Goal: Information Seeking & Learning: Learn about a topic

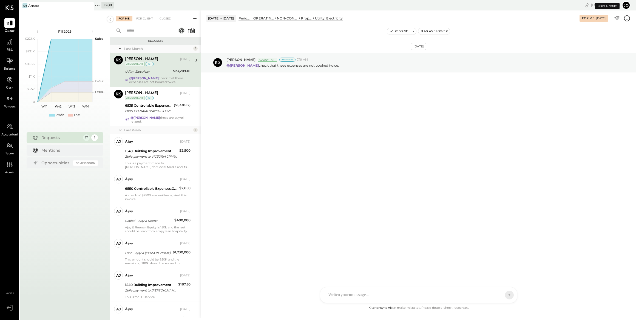
click at [100, 3] on icon at bounding box center [97, 5] width 7 height 7
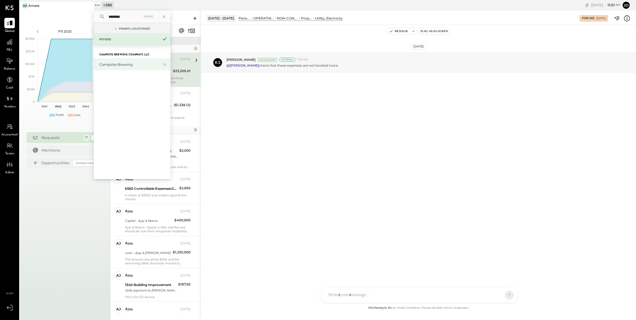
type input "********"
click at [105, 63] on div "Campsite Brewing" at bounding box center [128, 64] width 59 height 5
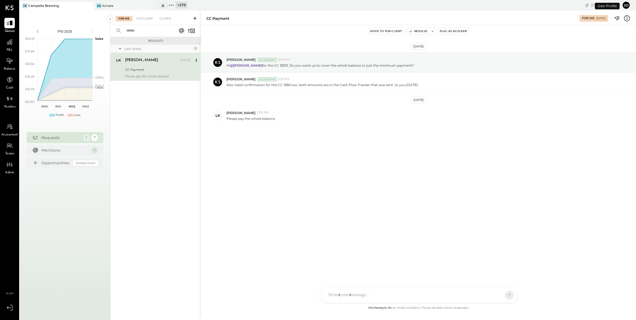
click at [163, 5] on icon at bounding box center [162, 5] width 7 height 7
click at [10, 43] on icon at bounding box center [9, 41] width 7 height 7
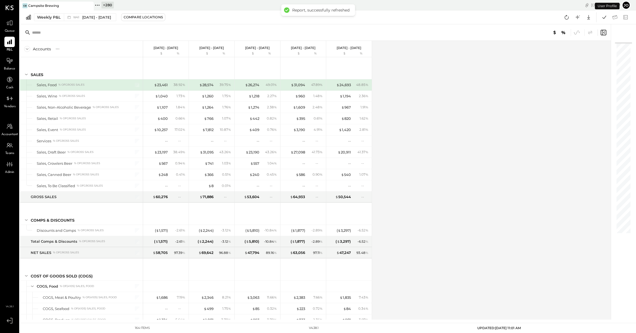
click at [85, 21] on div "Weekly P&L W41 Oct 6 - 12, 2025 Compare Locations Google Sheets Excel" at bounding box center [328, 17] width 616 height 14
click at [85, 15] on span "Oct 6 - 12, 2025" at bounding box center [96, 17] width 29 height 5
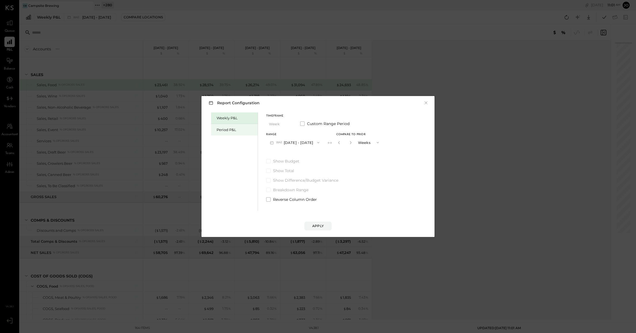
click at [226, 132] on div "Period P&L" at bounding box center [235, 129] width 38 height 5
click at [297, 143] on button "P10 Sep 29 - Oct 26, 2025" at bounding box center [294, 143] width 56 height 10
click at [308, 159] on div "P09 Aug 25 - Sep 28, 2025" at bounding box center [297, 155] width 62 height 12
click at [349, 145] on div "Compare" at bounding box center [340, 143] width 18 height 5
click at [353, 145] on button "button" at bounding box center [350, 143] width 4 height 6
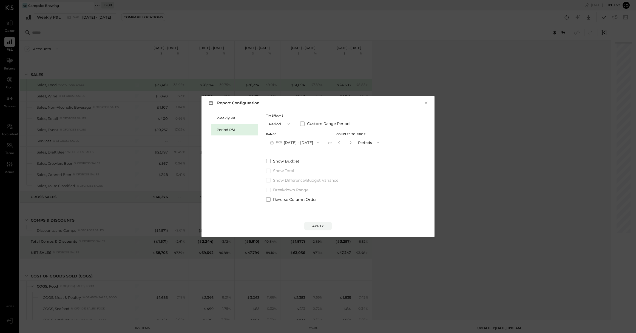
click at [353, 145] on button "button" at bounding box center [350, 143] width 4 height 6
type input "*"
click at [322, 223] on button "Apply" at bounding box center [317, 226] width 27 height 9
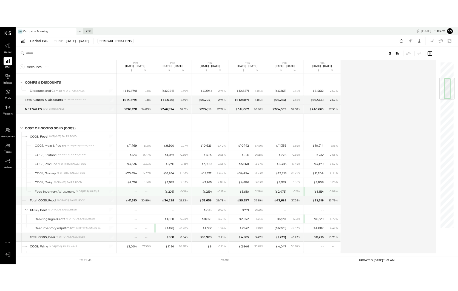
scroll to position [168, 0]
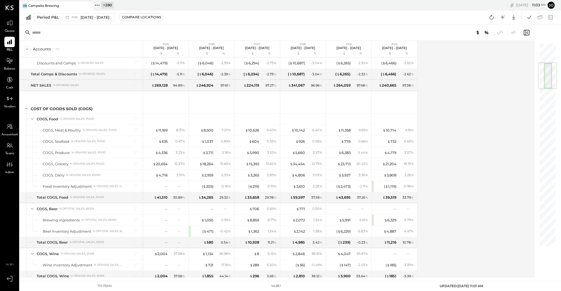
click at [449, 168] on div "Accounts S % GL P09 Aug 25 - Sep 28, 2025 $ % P08 Jul 28 - Aug 24, 2025 $ % P07…" at bounding box center [277, 159] width 515 height 237
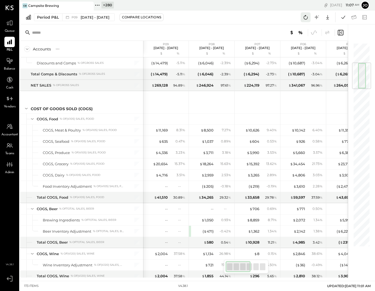
click at [307, 18] on icon at bounding box center [306, 17] width 4 height 4
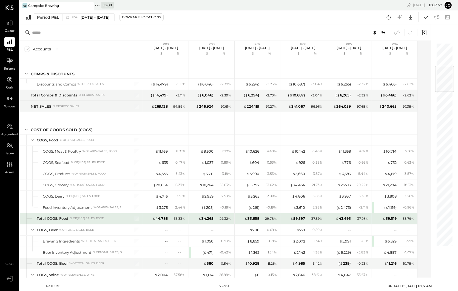
scroll to position [193, 0]
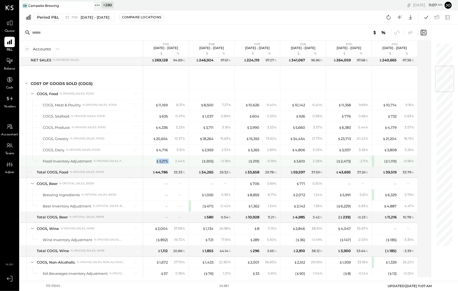
drag, startPoint x: 153, startPoint y: 160, endPoint x: 172, endPoint y: 160, distance: 18.6
click at [172, 160] on div "$ 3,275 2.44 %" at bounding box center [166, 161] width 41 height 11
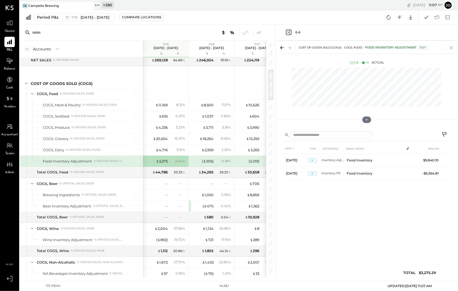
click at [454, 49] on icon at bounding box center [451, 48] width 8 height 8
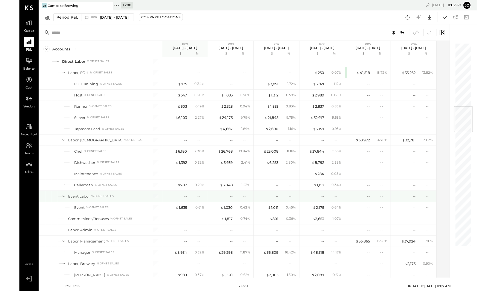
scroll to position [494, 0]
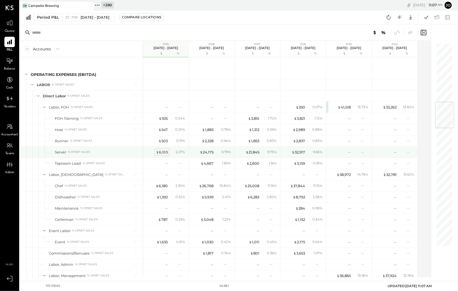
click at [165, 150] on div "$ 6,103" at bounding box center [162, 152] width 12 height 5
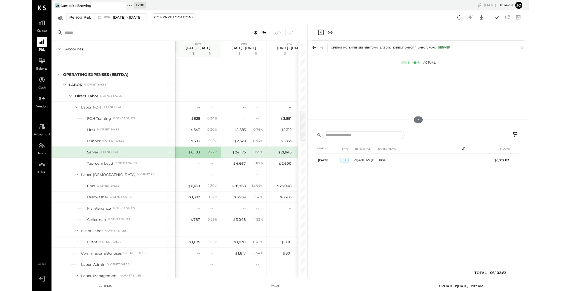
scroll to position [494, 0]
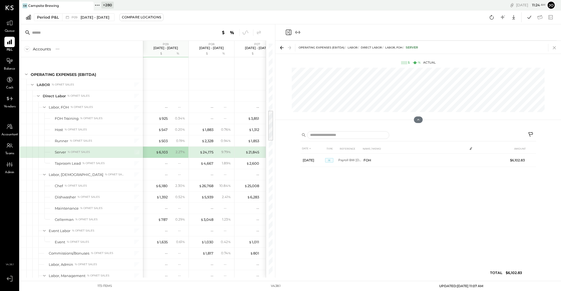
click at [458, 49] on icon at bounding box center [554, 47] width 3 height 3
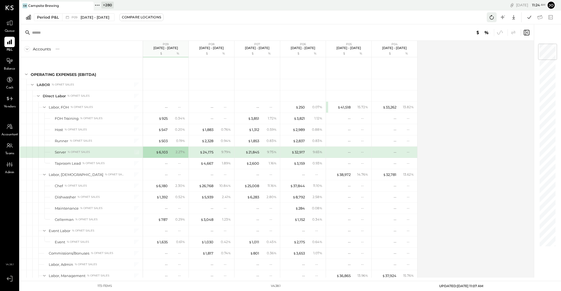
click at [458, 18] on icon at bounding box center [491, 17] width 7 height 7
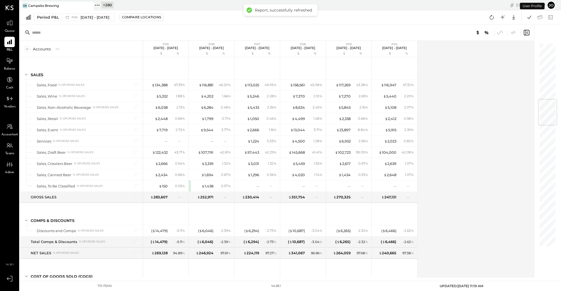
scroll to position [470, 0]
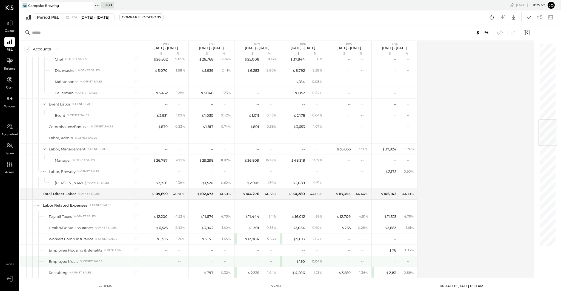
scroll to position [642, 0]
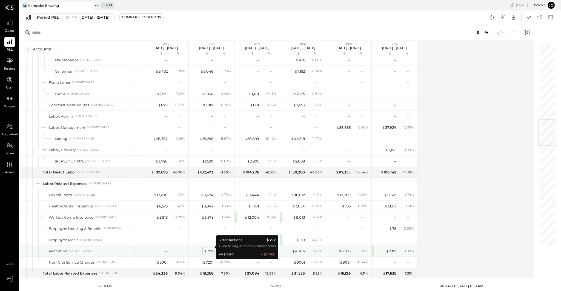
click at [209, 248] on div "$ 797" at bounding box center [209, 250] width 10 height 5
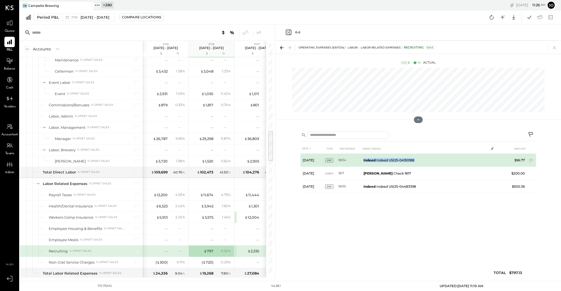
drag, startPoint x: 362, startPoint y: 161, endPoint x: 416, endPoint y: 161, distance: 54.5
click at [416, 161] on td "Indeed Indeed USI25-04150188" at bounding box center [424, 160] width 127 height 13
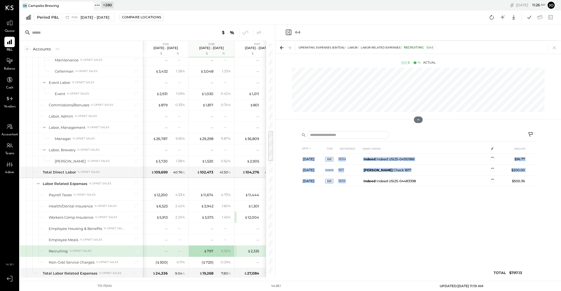
drag, startPoint x: 362, startPoint y: 187, endPoint x: 419, endPoint y: 187, distance: 57.3
click at [419, 187] on div "DATE TYPE REFERENCE NAME / MEMO AMOUNT Aug 2, 25 EXP 18314 Indeed Indeed USI25-…" at bounding box center [419, 212] width 236 height 137
click at [436, 213] on div "DATE TYPE REFERENCE NAME / MEMO AMOUNT Aug 2, 25 EXP 18314 Indeed Indeed USI25-…" at bounding box center [419, 212] width 236 height 137
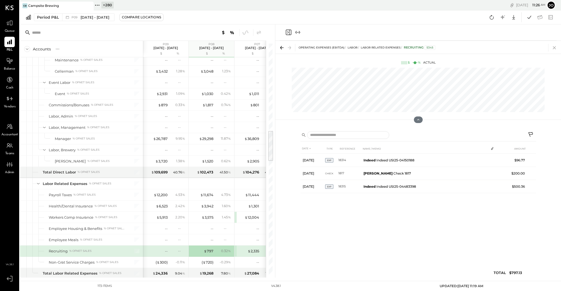
click at [554, 47] on icon at bounding box center [555, 48] width 8 height 8
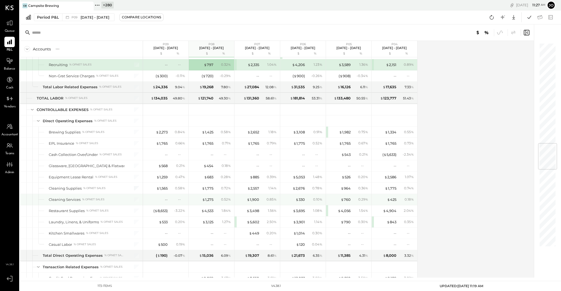
scroll to position [837, 0]
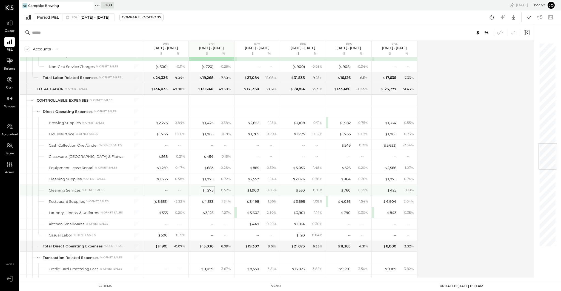
click at [208, 188] on div "$ 1,275" at bounding box center [207, 190] width 11 height 5
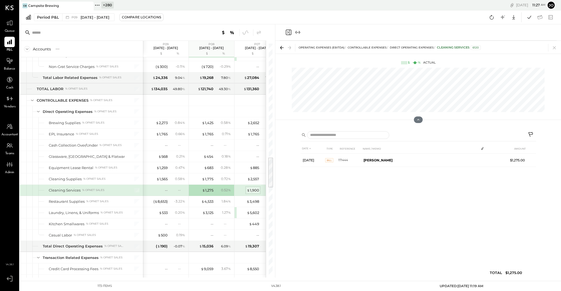
click at [253, 188] on div "$ 1,900" at bounding box center [253, 190] width 12 height 5
click at [553, 49] on icon at bounding box center [555, 48] width 8 height 8
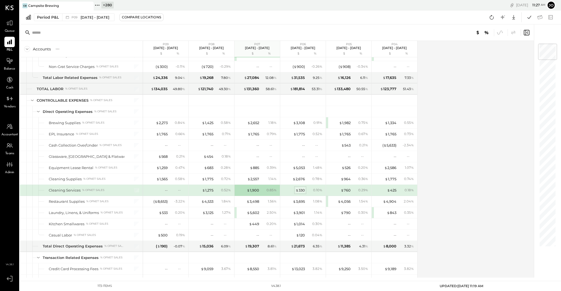
click at [302, 188] on div "$ 330" at bounding box center [300, 190] width 9 height 5
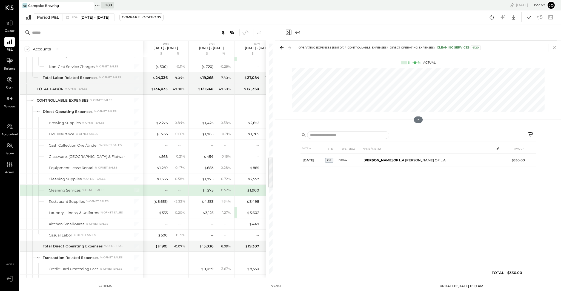
click at [552, 49] on icon at bounding box center [555, 48] width 8 height 8
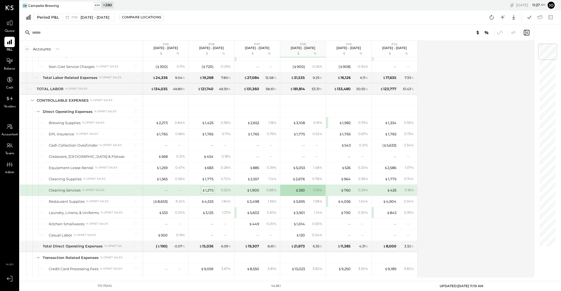
click at [209, 188] on div "$ 1,275" at bounding box center [207, 190] width 11 height 5
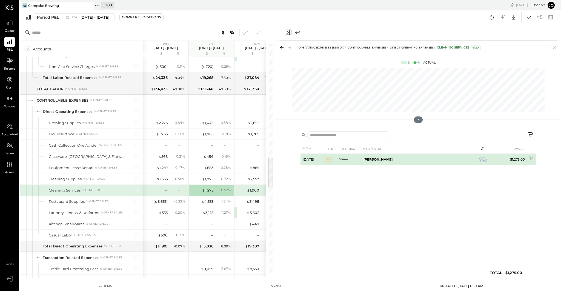
click at [479, 159] on icon at bounding box center [481, 160] width 4 height 4
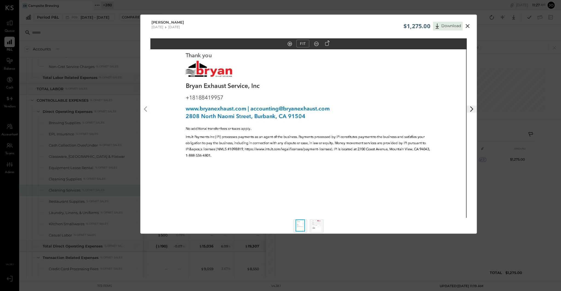
drag, startPoint x: 296, startPoint y: 144, endPoint x: 288, endPoint y: 47, distance: 97.0
click at [288, 50] on img at bounding box center [308, 98] width 316 height 410
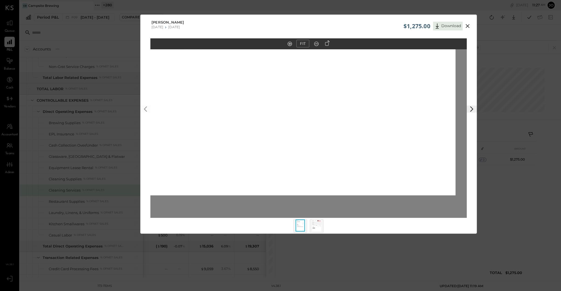
drag, startPoint x: 299, startPoint y: 63, endPoint x: 325, endPoint y: 144, distance: 85.3
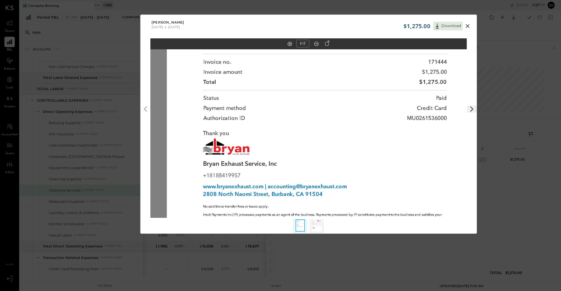
drag, startPoint x: 337, startPoint y: 142, endPoint x: 337, endPoint y: 194, distance: 51.2
click at [337, 194] on img at bounding box center [325, 176] width 316 height 410
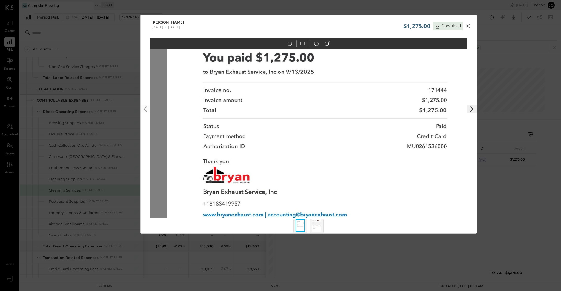
drag, startPoint x: 360, startPoint y: 130, endPoint x: 360, endPoint y: 201, distance: 70.1
click at [360, 201] on img at bounding box center [325, 204] width 316 height 410
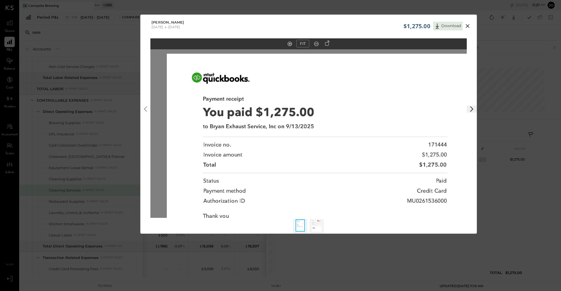
click at [467, 27] on icon at bounding box center [467, 26] width 7 height 7
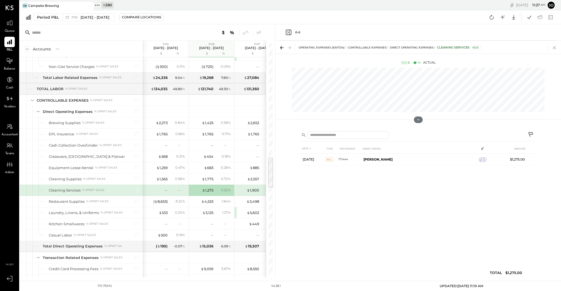
click at [555, 51] on icon at bounding box center [555, 48] width 8 height 8
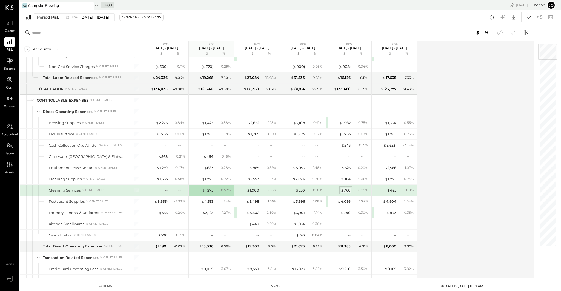
click at [347, 188] on div "$ 760" at bounding box center [346, 190] width 10 height 5
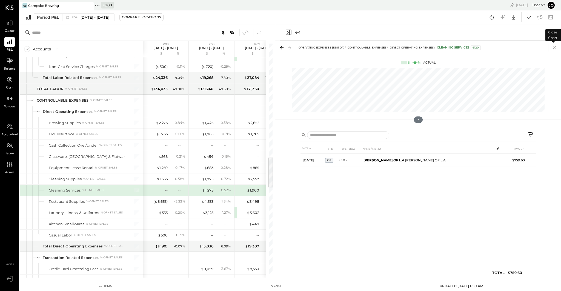
click at [555, 48] on icon at bounding box center [554, 47] width 3 height 3
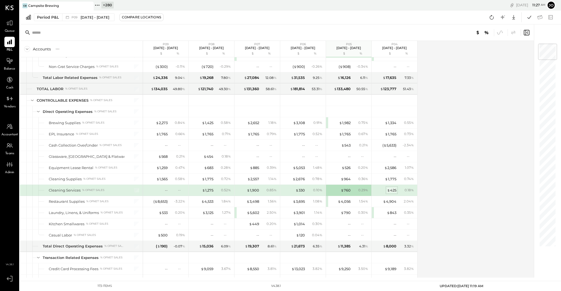
click at [391, 188] on div "$ 425" at bounding box center [391, 190] width 9 height 5
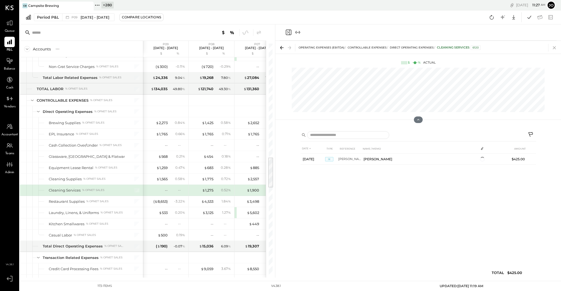
click at [556, 49] on icon at bounding box center [555, 48] width 8 height 8
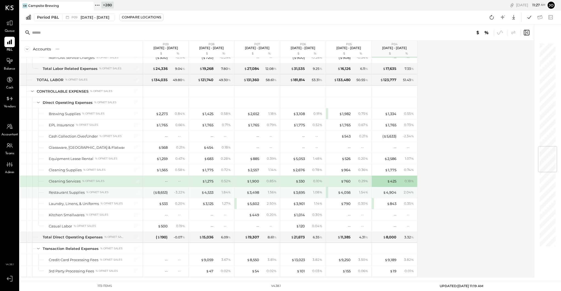
scroll to position [862, 0]
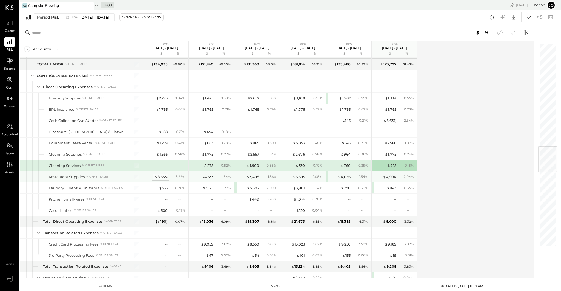
click at [166, 174] on div "( $ 8,653 )" at bounding box center [160, 176] width 14 height 5
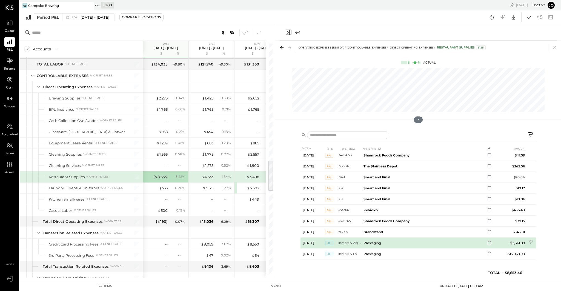
scroll to position [61, 0]
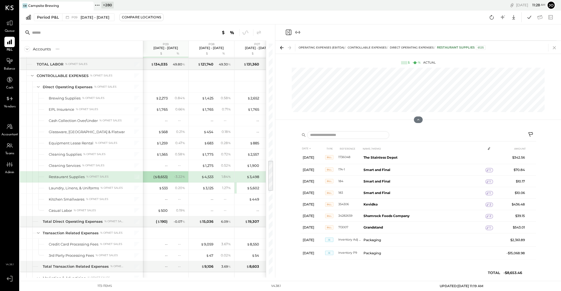
click at [556, 48] on icon at bounding box center [555, 48] width 8 height 8
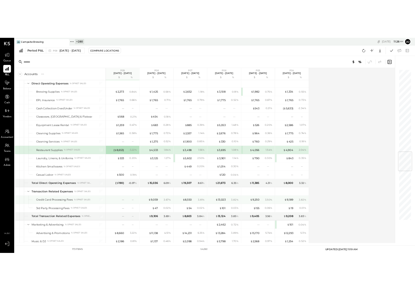
scroll to position [927, 0]
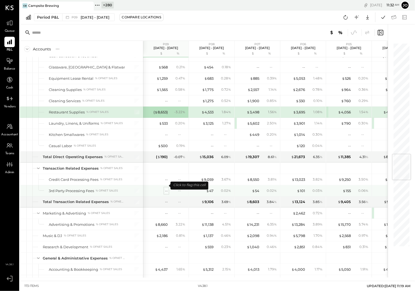
click at [167, 188] on div "--" at bounding box center [166, 190] width 3 height 5
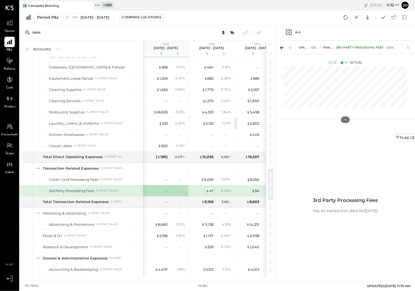
click at [212, 188] on div "$ 47" at bounding box center [209, 190] width 7 height 5
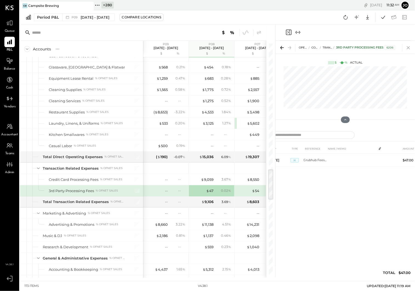
click at [409, 47] on icon at bounding box center [408, 48] width 8 height 8
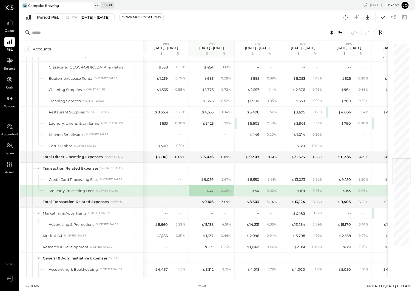
scroll to position [963, 0]
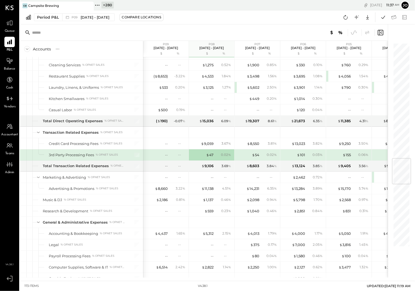
click at [351, 17] on div "Google Sheets Excel" at bounding box center [358, 17] width 35 height 10
click at [346, 17] on icon at bounding box center [345, 17] width 7 height 7
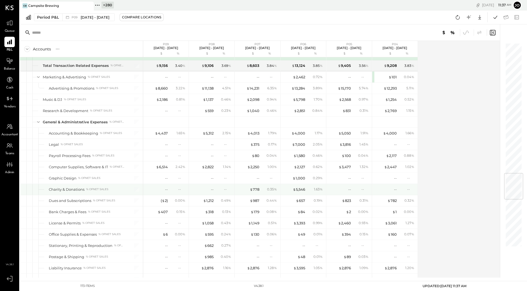
scroll to position [1086, 0]
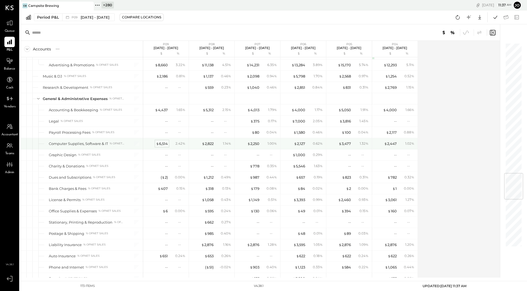
click at [165, 141] on div "$ 6,514" at bounding box center [162, 143] width 12 height 5
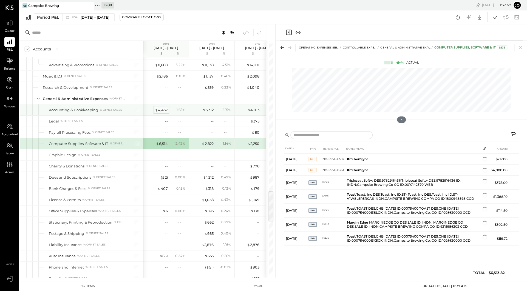
click at [162, 107] on div "$ 4,437" at bounding box center [161, 109] width 13 height 5
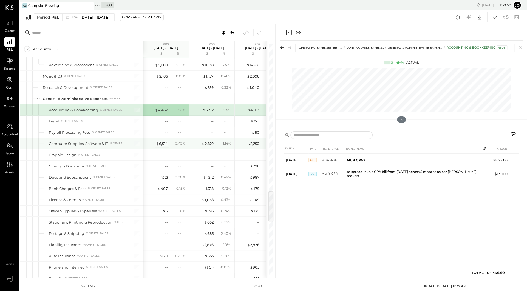
click at [164, 141] on div "$ 6,514" at bounding box center [162, 143] width 12 height 5
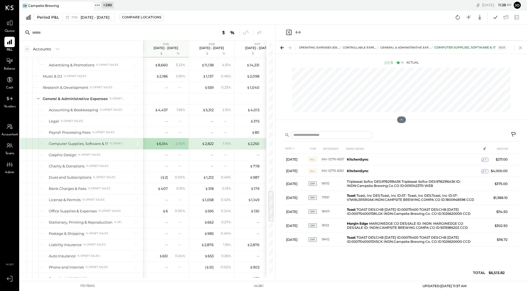
click at [414, 48] on icon at bounding box center [519, 47] width 3 height 3
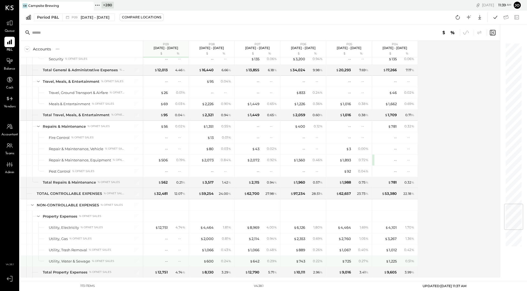
scroll to position [1341, 0]
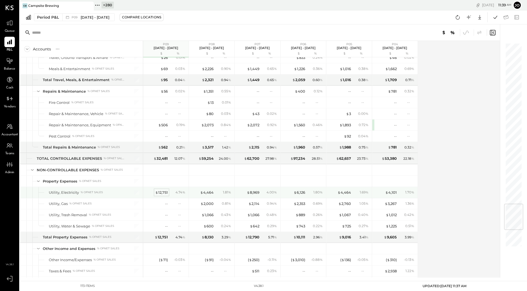
click at [161, 190] on div "$ 12,751" at bounding box center [161, 192] width 13 height 5
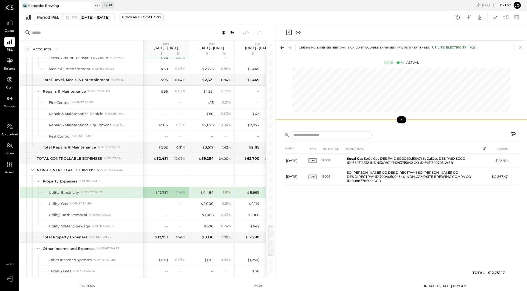
click at [399, 121] on icon at bounding box center [401, 119] width 5 height 5
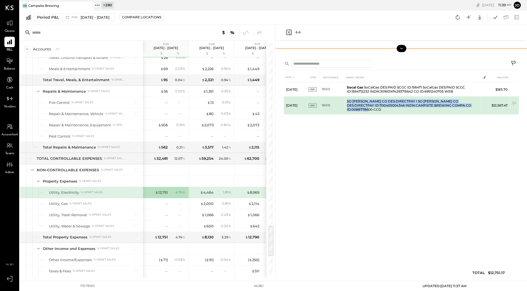
drag, startPoint x: 345, startPoint y: 100, endPoint x: 448, endPoint y: 107, distance: 103.8
click at [414, 107] on td "SO CAL EDISON CO DES:DIRECTPAY I SO CAL EDISON CO DES:DIRECTPAY ID:700405004346…" at bounding box center [412, 105] width 136 height 18
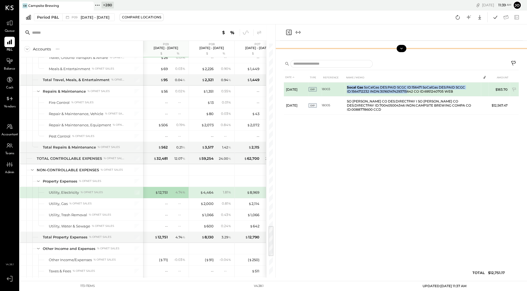
drag, startPoint x: 347, startPoint y: 87, endPoint x: 406, endPoint y: 90, distance: 59.5
click at [406, 90] on td "Socal Gas SoCalGas DES:PAID SCGC ID:156471 SoCalGas DES:PAID SCGC ID:1564712232…" at bounding box center [412, 89] width 136 height 14
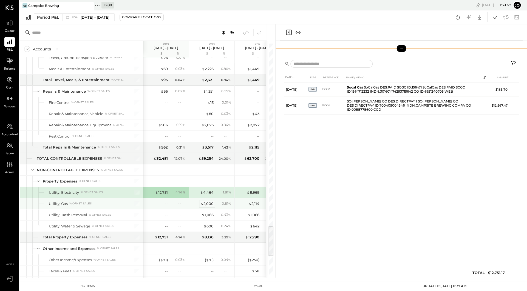
click at [211, 201] on div "$ 2,000" at bounding box center [206, 203] width 13 height 5
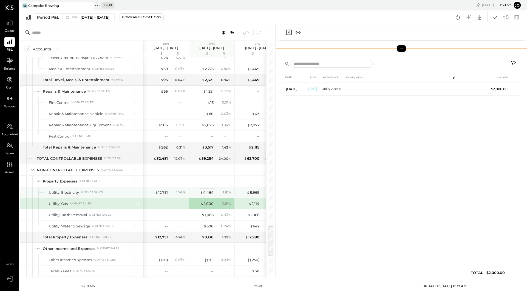
click at [206, 190] on div "$ 4,464" at bounding box center [206, 192] width 13 height 5
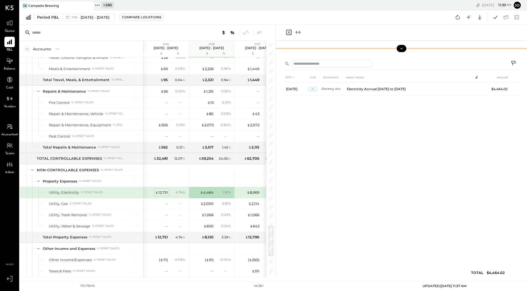
click at [163, 190] on div "$ 12,751" at bounding box center [161, 192] width 13 height 5
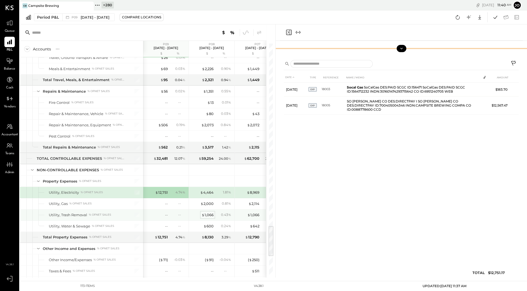
click at [208, 212] on div "$ 1,066" at bounding box center [207, 214] width 12 height 5
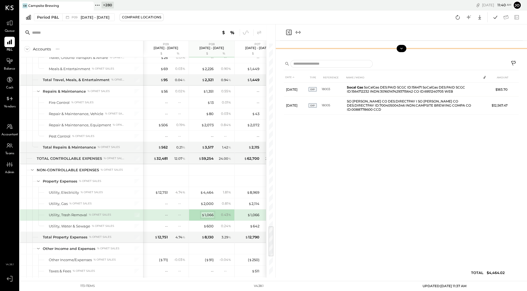
scroll to position [1343, 0]
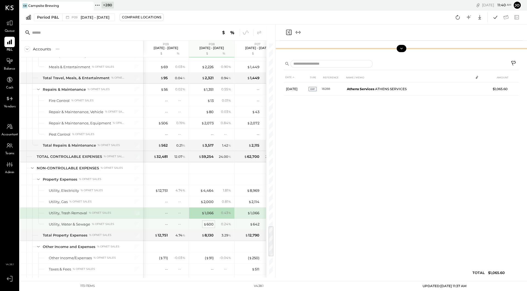
click at [209, 222] on div "$ 600" at bounding box center [208, 224] width 10 height 5
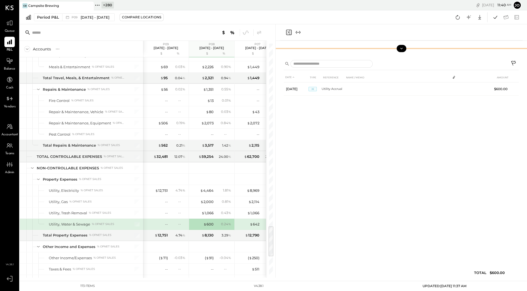
click at [248, 222] on div "$ 642" at bounding box center [248, 224] width 22 height 5
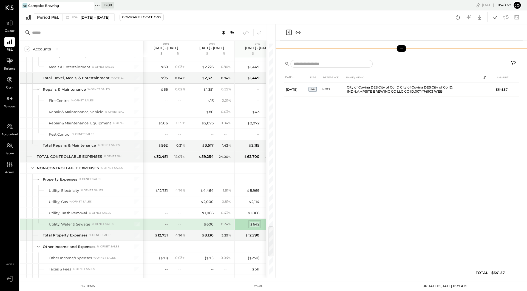
click at [252, 222] on div "$ 642" at bounding box center [255, 224] width 10 height 5
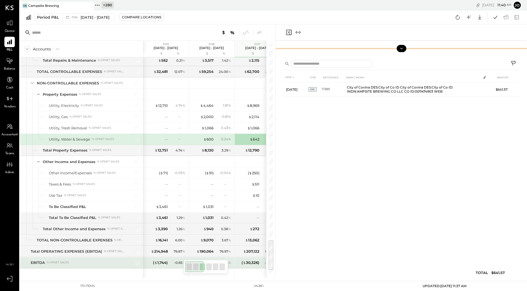
scroll to position [1480, 0]
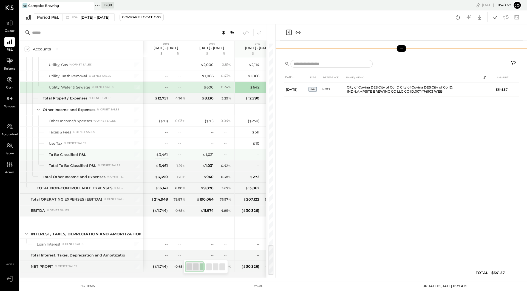
click at [163, 152] on div "$ 3,461" at bounding box center [162, 154] width 12 height 5
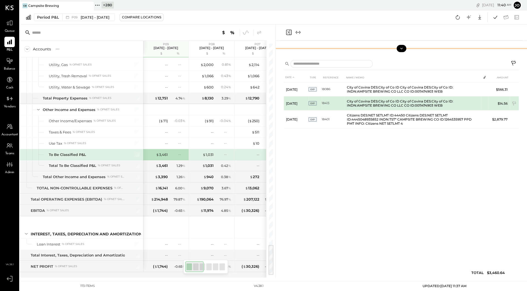
drag, startPoint x: 340, startPoint y: 87, endPoint x: 415, endPoint y: 105, distance: 77.2
click at [414, 105] on tbody "Sep 16, 25 EXP 18086 City of Covina DES:City of Co ID City of Covina DES:City o…" at bounding box center [401, 105] width 235 height 46
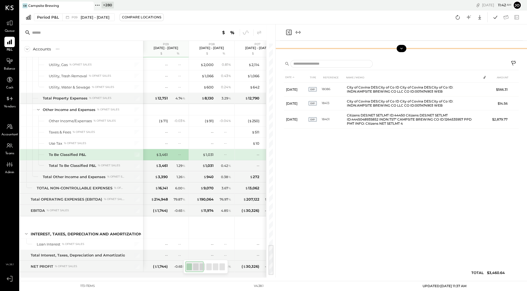
click at [400, 49] on icon at bounding box center [401, 48] width 5 height 5
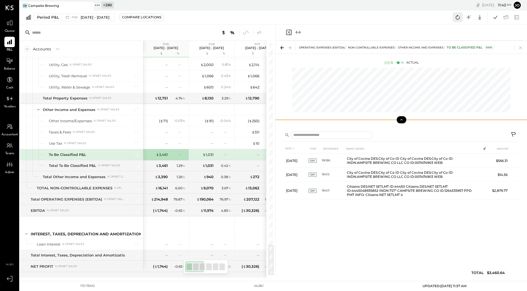
click at [414, 19] on icon at bounding box center [457, 17] width 4 height 4
click at [274, 141] on div "Accounts S % GL P09 Aug 25 - Sep 28, 2025 $ % P08 Jul 28 - Aug 24, 2025 $ % P07…" at bounding box center [147, 150] width 255 height 253
click at [275, 142] on div "DATE TYPE REFERENCE NAME / MEMO AMOUNT Sep 16, 25 EXP 18086 City of Covina DES:…" at bounding box center [400, 202] width 251 height 150
drag, startPoint x: 275, startPoint y: 143, endPoint x: 469, endPoint y: 144, distance: 194.8
click at [414, 144] on div "Accounts S % GL P09 Aug 25 - Sep 28, 2025 $ % P08 Jul 28 - Aug 24, 2025 $ % P07…" at bounding box center [273, 150] width 507 height 253
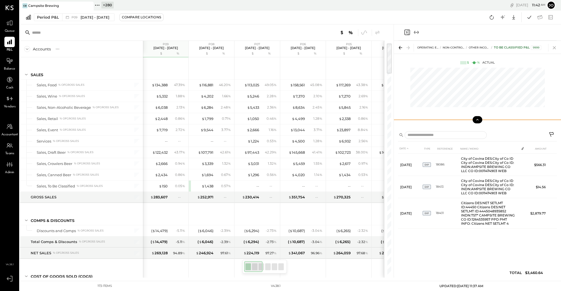
click at [414, 50] on icon at bounding box center [555, 48] width 8 height 8
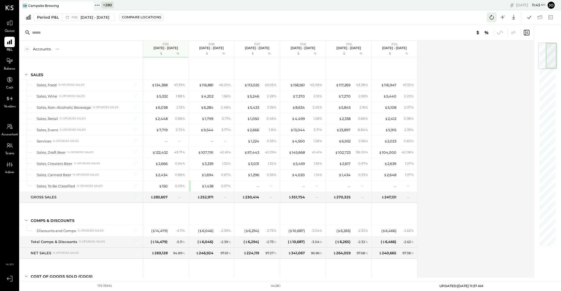
click at [414, 19] on icon at bounding box center [492, 17] width 4 height 4
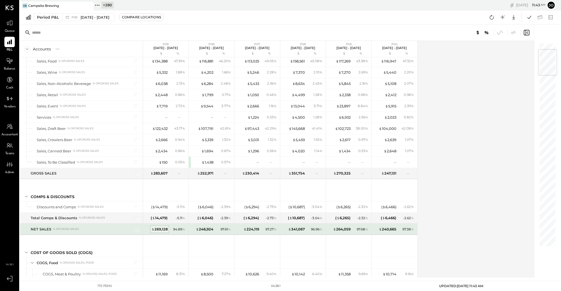
scroll to position [56, 0]
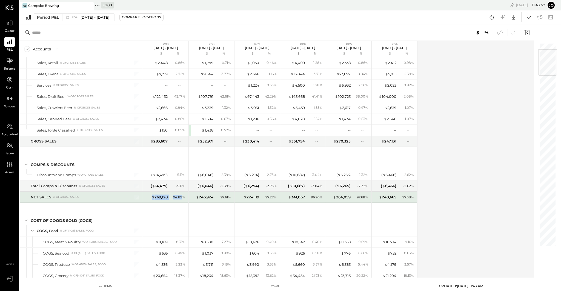
drag, startPoint x: 148, startPoint y: 195, endPoint x: 184, endPoint y: 195, distance: 35.6
click at [184, 195] on div "$ 269,128 94.89 %" at bounding box center [166, 197] width 41 height 11
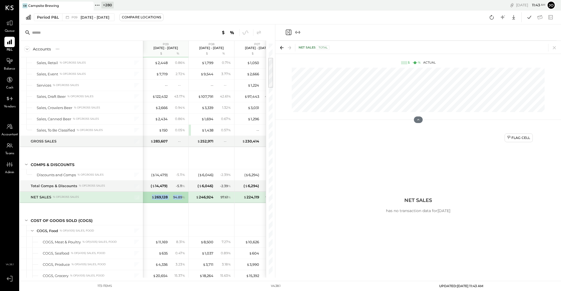
scroll to position [126, 0]
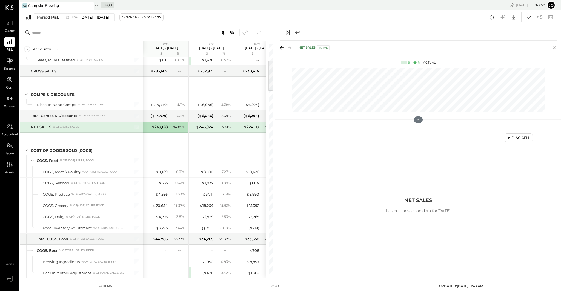
click at [556, 47] on icon at bounding box center [555, 48] width 8 height 8
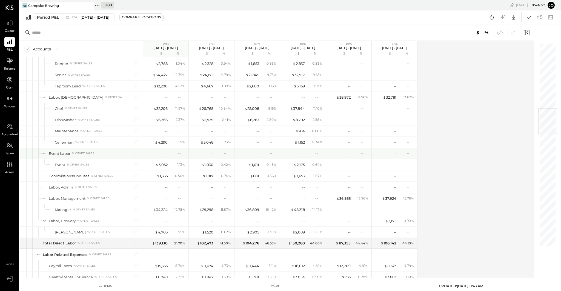
scroll to position [545, 0]
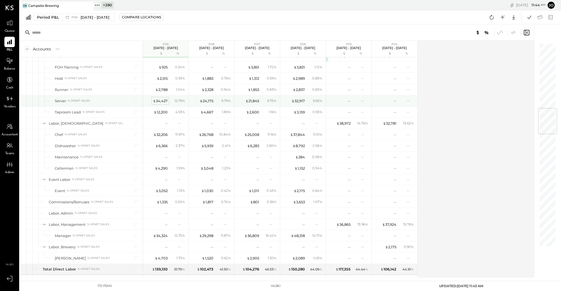
click at [164, 99] on div "$ 34,427" at bounding box center [160, 100] width 15 height 5
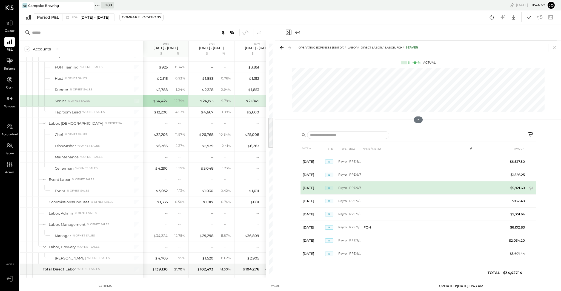
scroll to position [13, 0]
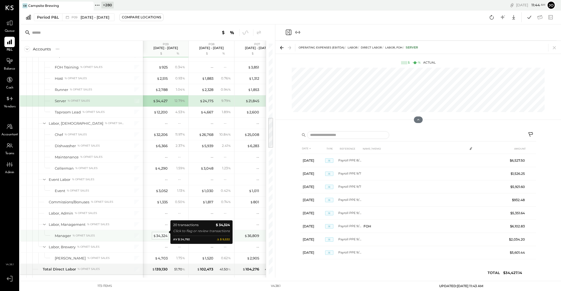
click at [166, 233] on div "$ 34,324" at bounding box center [160, 235] width 15 height 5
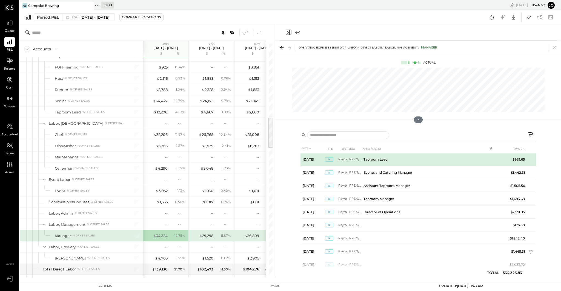
scroll to position [130, 0]
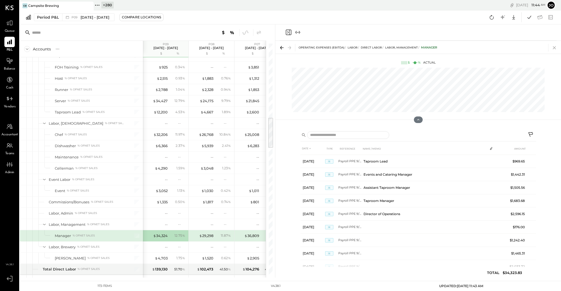
click at [554, 49] on icon at bounding box center [555, 48] width 8 height 8
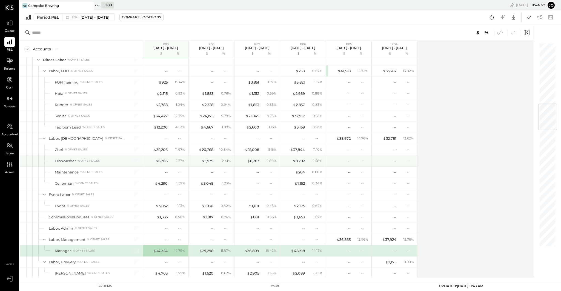
scroll to position [510, 0]
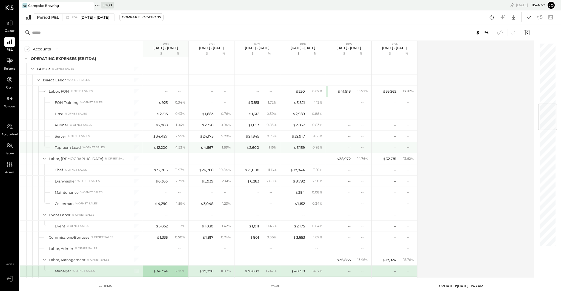
click at [166, 145] on div "$ 12,200" at bounding box center [161, 147] width 14 height 5
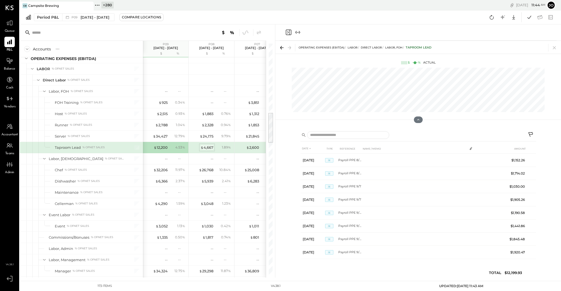
click at [207, 145] on div "$ 4,667" at bounding box center [207, 147] width 13 height 5
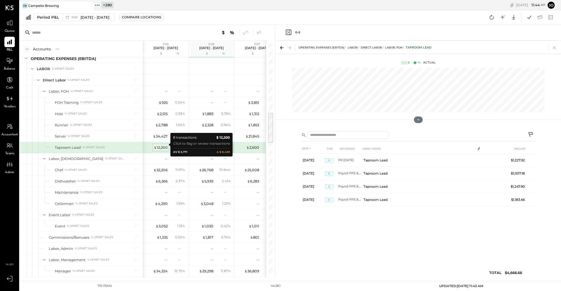
click at [164, 145] on div "$ 12,200" at bounding box center [161, 147] width 14 height 5
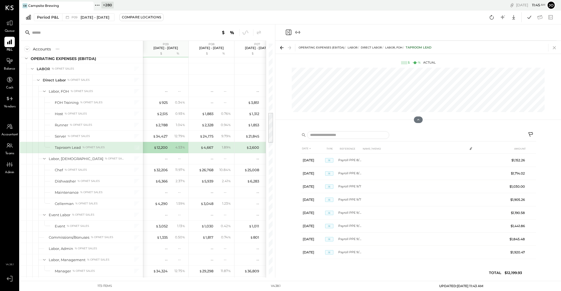
click at [556, 47] on icon at bounding box center [555, 48] width 8 height 8
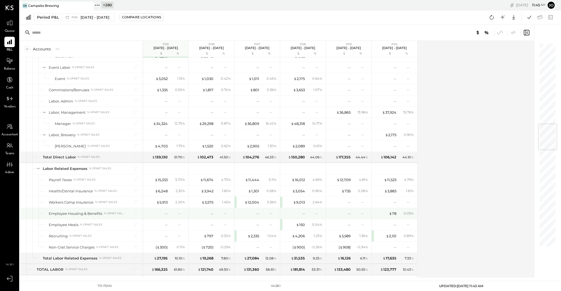
scroll to position [676, 0]
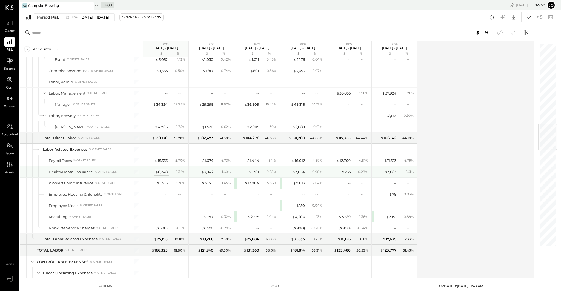
click at [164, 169] on div "$ 6,248" at bounding box center [161, 171] width 13 height 5
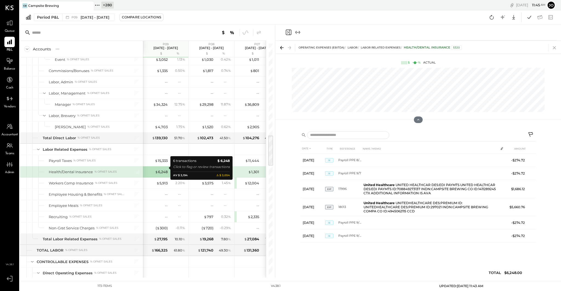
click at [554, 45] on icon at bounding box center [555, 48] width 8 height 8
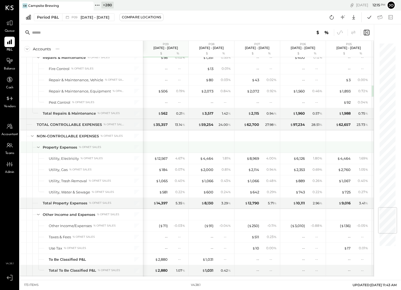
scroll to position [934, 0]
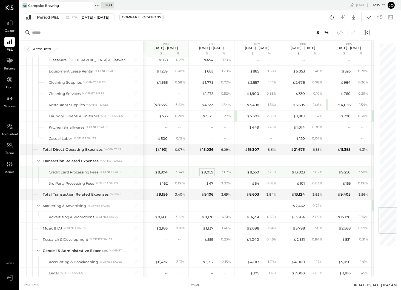
click at [210, 170] on div "$ 9,059" at bounding box center [207, 172] width 13 height 5
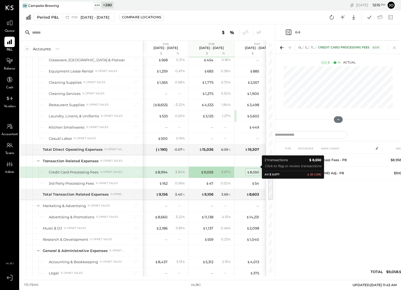
click at [257, 170] on div "$ 8,550" at bounding box center [253, 172] width 12 height 5
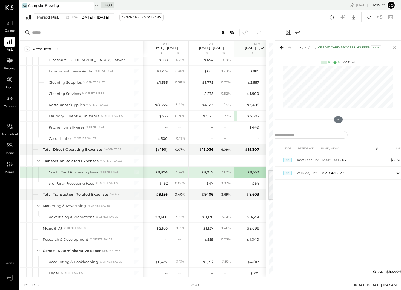
click at [396, 45] on icon at bounding box center [395, 48] width 8 height 8
